Goal: Transaction & Acquisition: Book appointment/travel/reservation

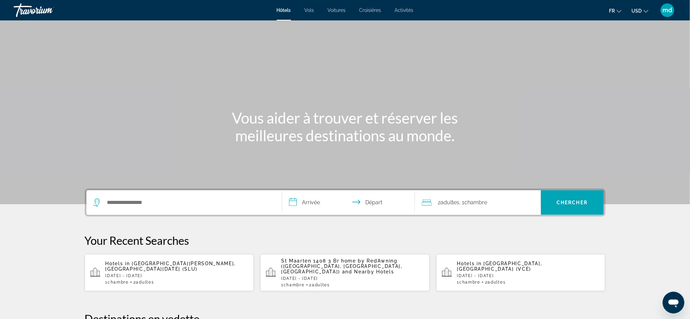
click at [644, 12] on button "USD USD ($) MXN (Mex$) CAD (Can$) GBP (£) EUR (€) AUD (A$) NZD (NZ$) CNY (CN¥)" at bounding box center [640, 11] width 17 height 10
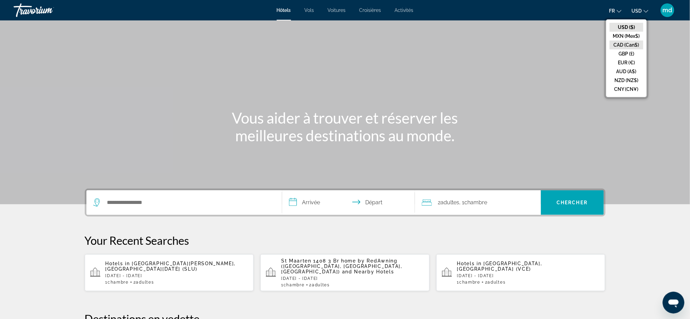
click at [634, 41] on button "CAD (Can$)" at bounding box center [627, 45] width 34 height 9
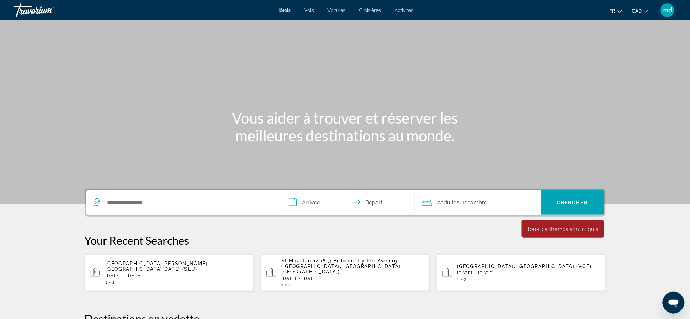
click at [214, 191] on div "Search widget" at bounding box center [184, 202] width 182 height 25
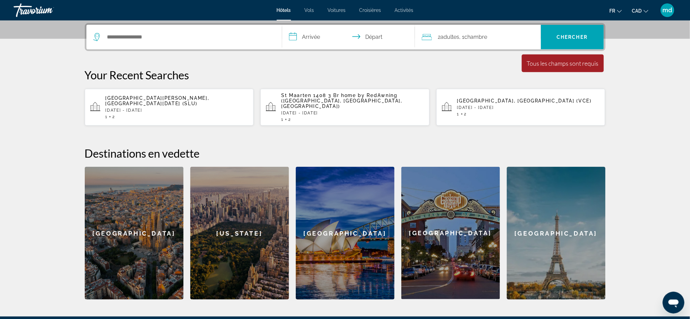
scroll to position [166, 0]
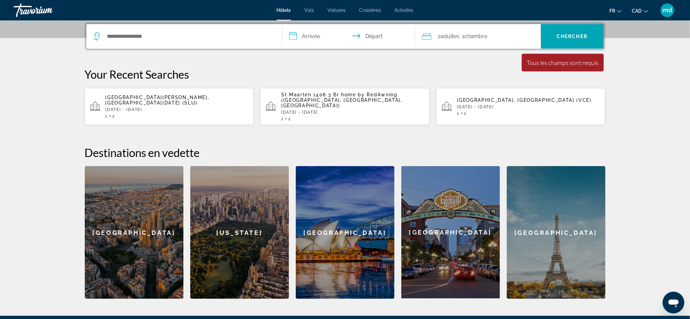
click at [150, 29] on div "Search widget" at bounding box center [184, 36] width 182 height 25
click at [150, 33] on input "Search hotel destination" at bounding box center [189, 36] width 165 height 10
click at [150, 36] on input "Search hotel destination" at bounding box center [189, 36] width 165 height 10
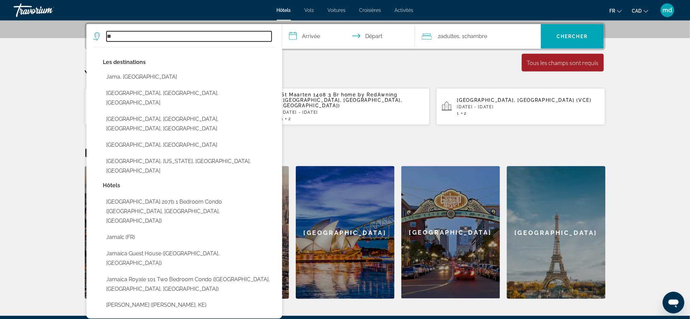
type input "*"
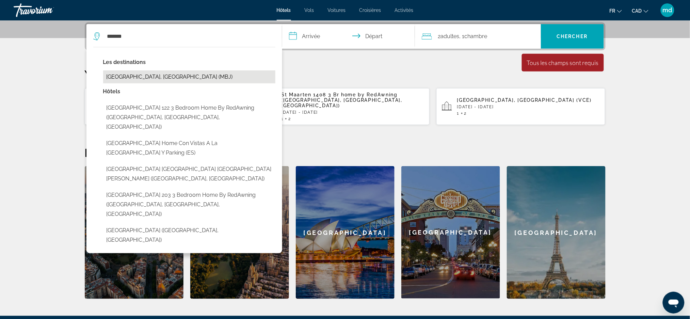
click at [139, 75] on button "[GEOGRAPHIC_DATA], [GEOGRAPHIC_DATA] (MBJ)" at bounding box center [189, 76] width 172 height 13
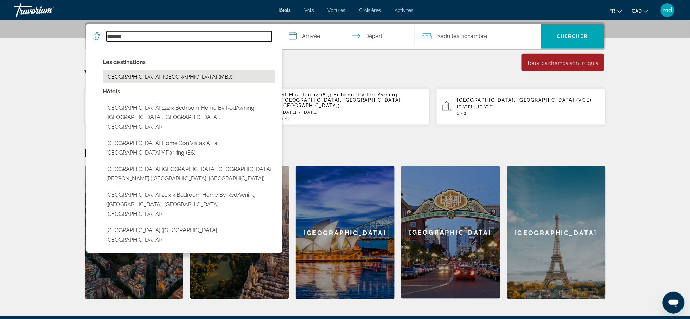
type input "**********"
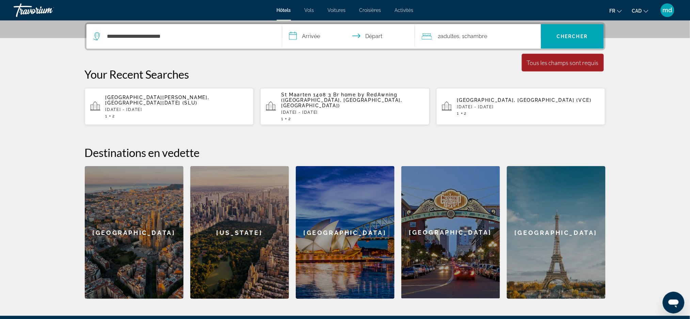
click at [327, 31] on input "**********" at bounding box center [350, 37] width 136 height 27
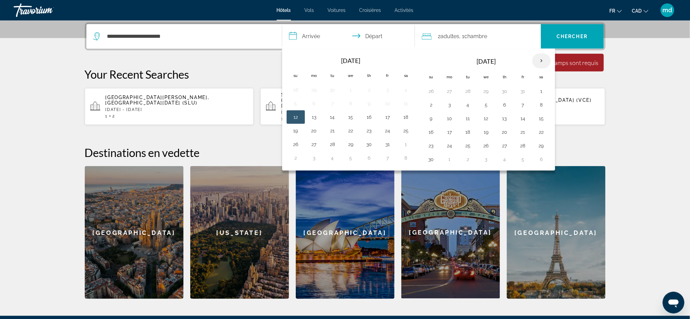
click at [544, 59] on th "Next month" at bounding box center [542, 60] width 18 height 15
click at [430, 103] on button "7" at bounding box center [431, 105] width 11 height 10
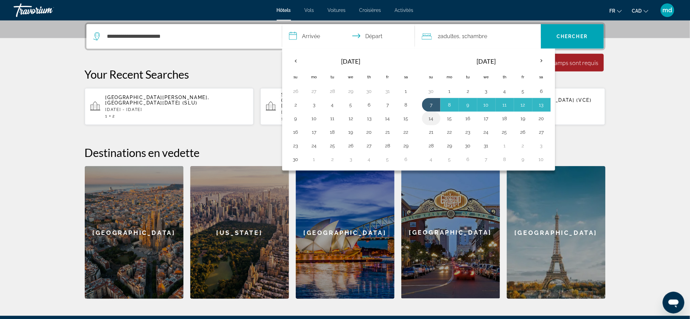
click at [431, 120] on button "14" at bounding box center [431, 119] width 11 height 10
type input "**********"
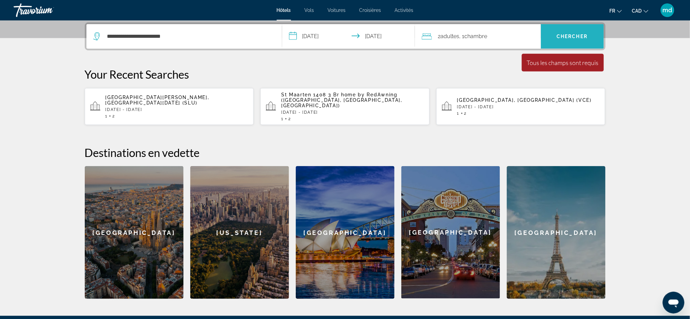
click at [565, 36] on span "Chercher" at bounding box center [572, 36] width 31 height 5
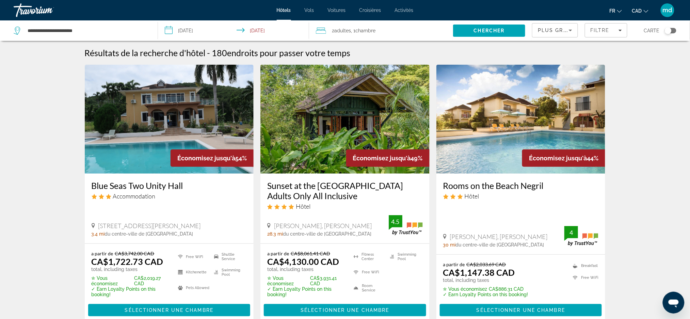
click at [476, 100] on img "Main content" at bounding box center [521, 119] width 169 height 109
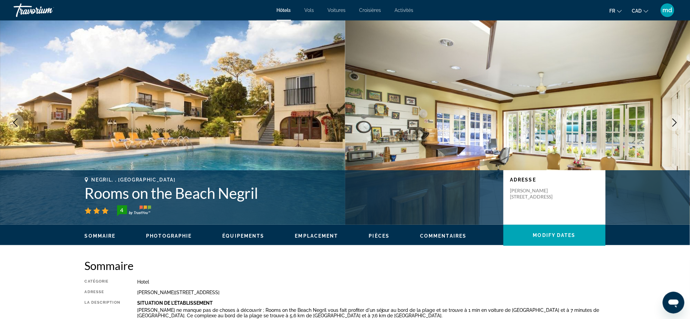
click at [674, 122] on icon "Next image" at bounding box center [675, 123] width 8 height 8
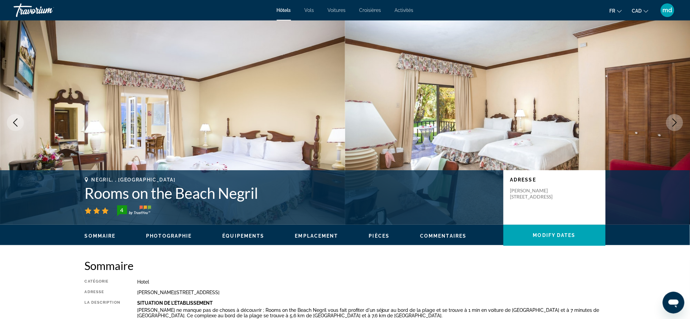
click at [674, 122] on icon "Next image" at bounding box center [675, 123] width 8 height 8
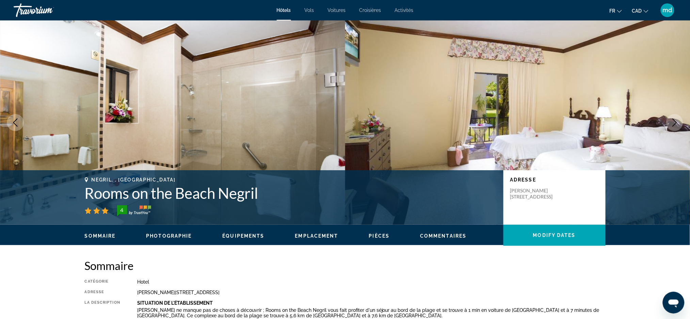
click at [674, 122] on icon "Next image" at bounding box center [675, 123] width 8 height 8
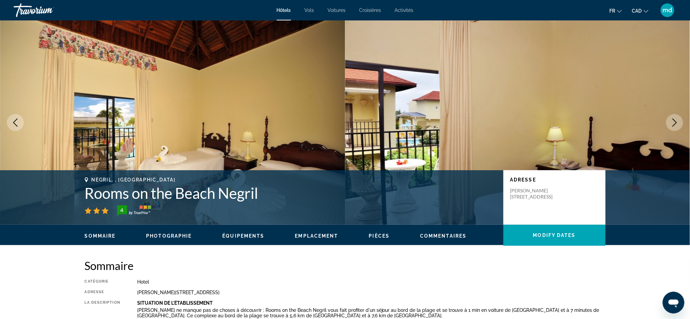
click at [674, 122] on icon "Next image" at bounding box center [675, 123] width 8 height 8
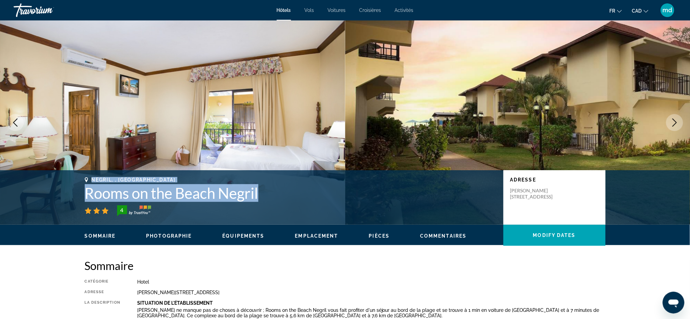
drag, startPoint x: 267, startPoint y: 185, endPoint x: 87, endPoint y: 178, distance: 180.3
click at [87, 178] on div "Negril, , [GEOGRAPHIC_DATA] Rooms on the Beach Negril 4" at bounding box center [291, 196] width 412 height 39
copy div "Negril, , [GEOGRAPHIC_DATA] Rooms on the Beach Negril"
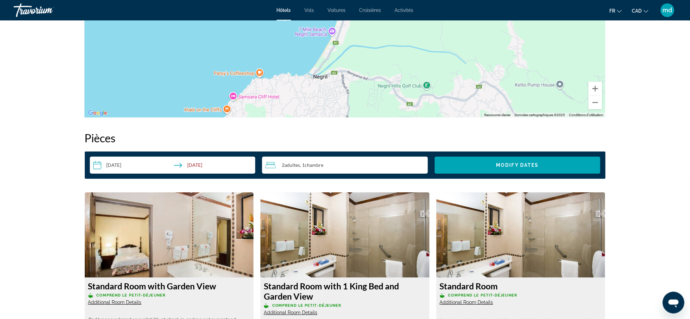
scroll to position [908, 0]
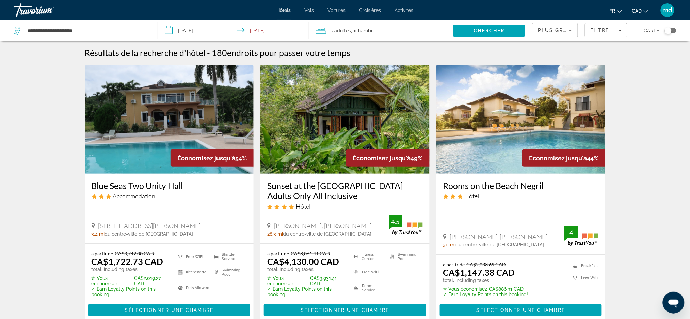
click at [329, 136] on img "Main content" at bounding box center [345, 119] width 169 height 109
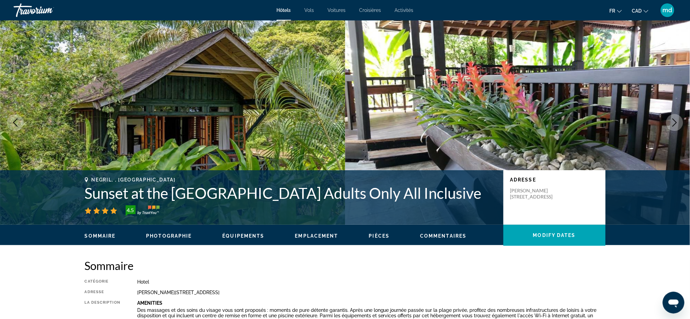
click at [676, 120] on icon "Next image" at bounding box center [675, 123] width 8 height 8
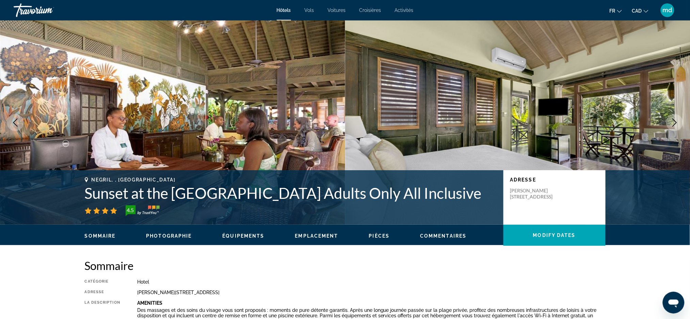
click at [676, 120] on icon "Next image" at bounding box center [675, 123] width 8 height 8
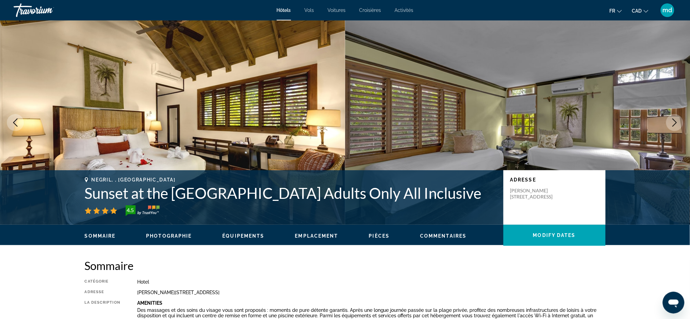
click at [676, 120] on icon "Next image" at bounding box center [675, 123] width 8 height 8
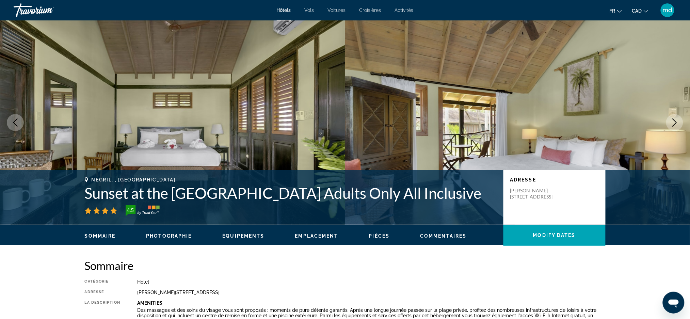
click at [676, 120] on icon "Next image" at bounding box center [675, 123] width 8 height 8
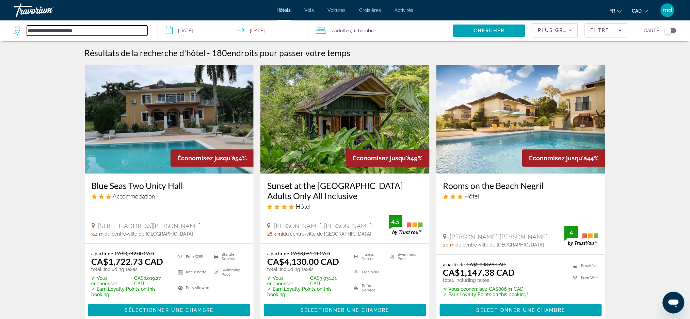
click at [107, 33] on input "**********" at bounding box center [87, 31] width 121 height 10
drag, startPoint x: 110, startPoint y: 35, endPoint x: 0, endPoint y: 18, distance: 110.9
click at [0, 18] on div "**********" at bounding box center [345, 159] width 690 height 319
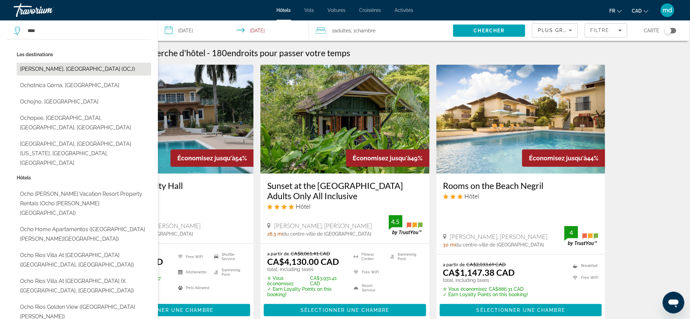
click at [51, 72] on button "[PERSON_NAME], [GEOGRAPHIC_DATA] (OCJ)" at bounding box center [84, 69] width 135 height 13
type input "**********"
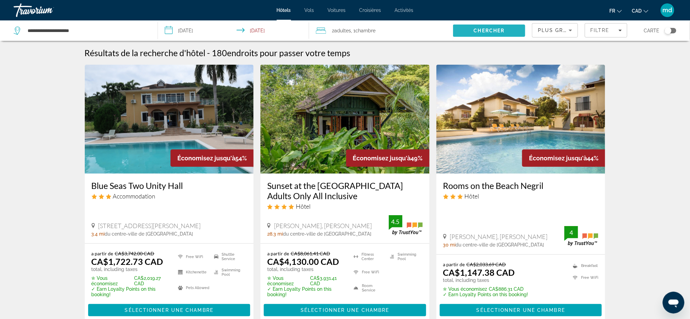
click at [461, 35] on span "Search" at bounding box center [489, 30] width 72 height 16
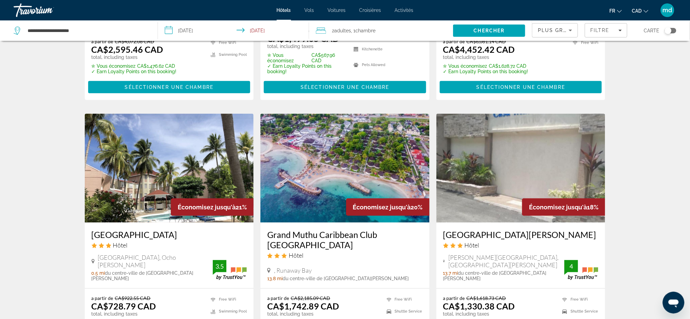
scroll to position [272, 0]
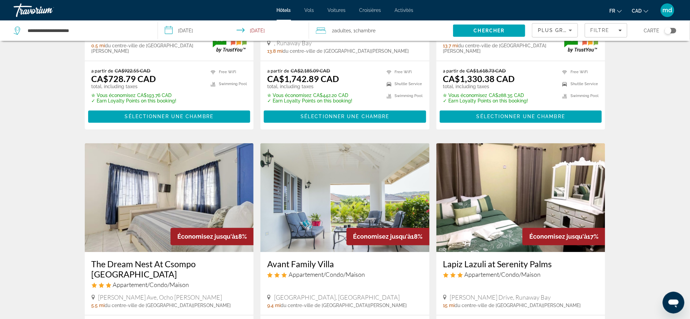
scroll to position [454, 0]
